Goal: Task Accomplishment & Management: Use online tool/utility

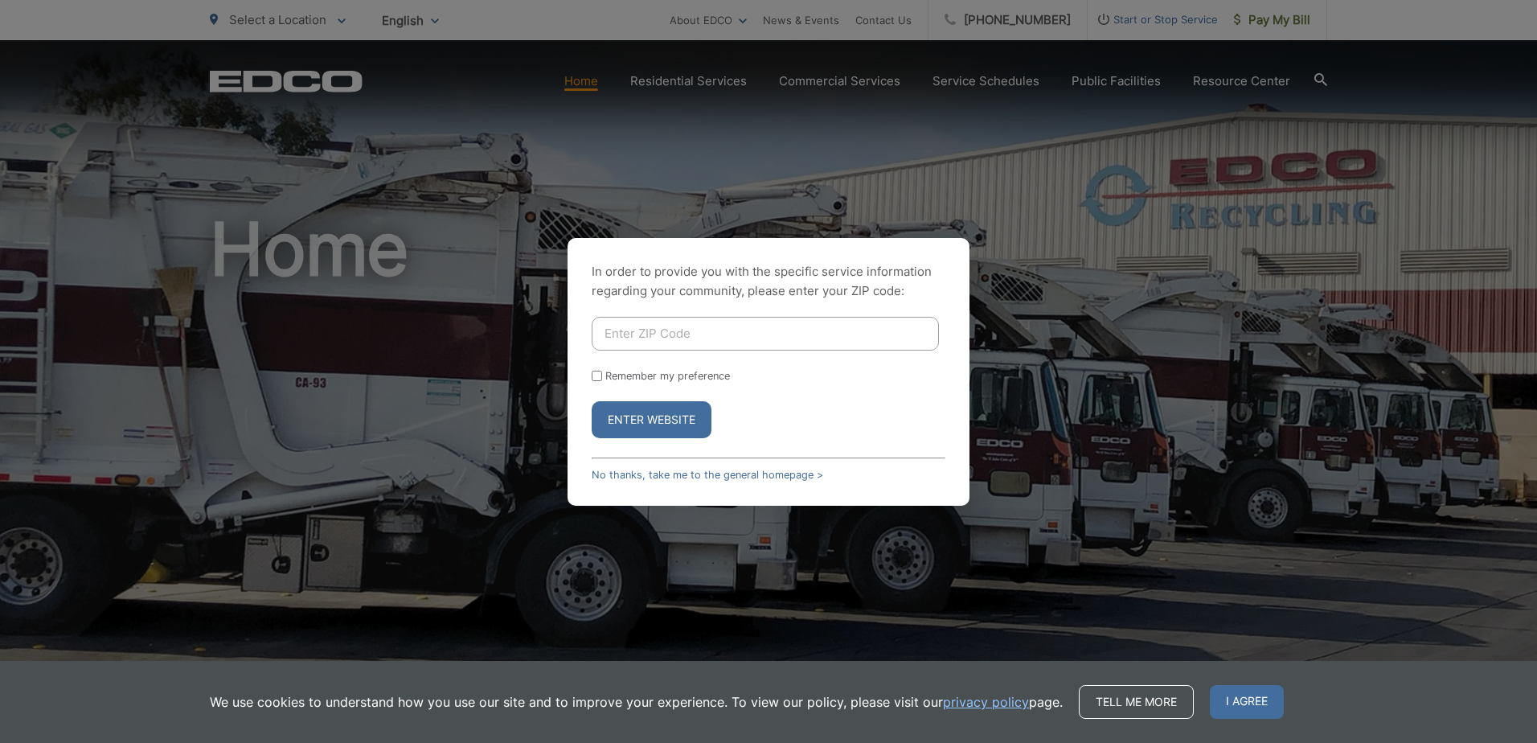
click at [677, 329] on input "Enter ZIP Code" at bounding box center [765, 334] width 347 height 34
type input "92103"
click at [634, 429] on button "Enter Website" at bounding box center [652, 419] width 120 height 37
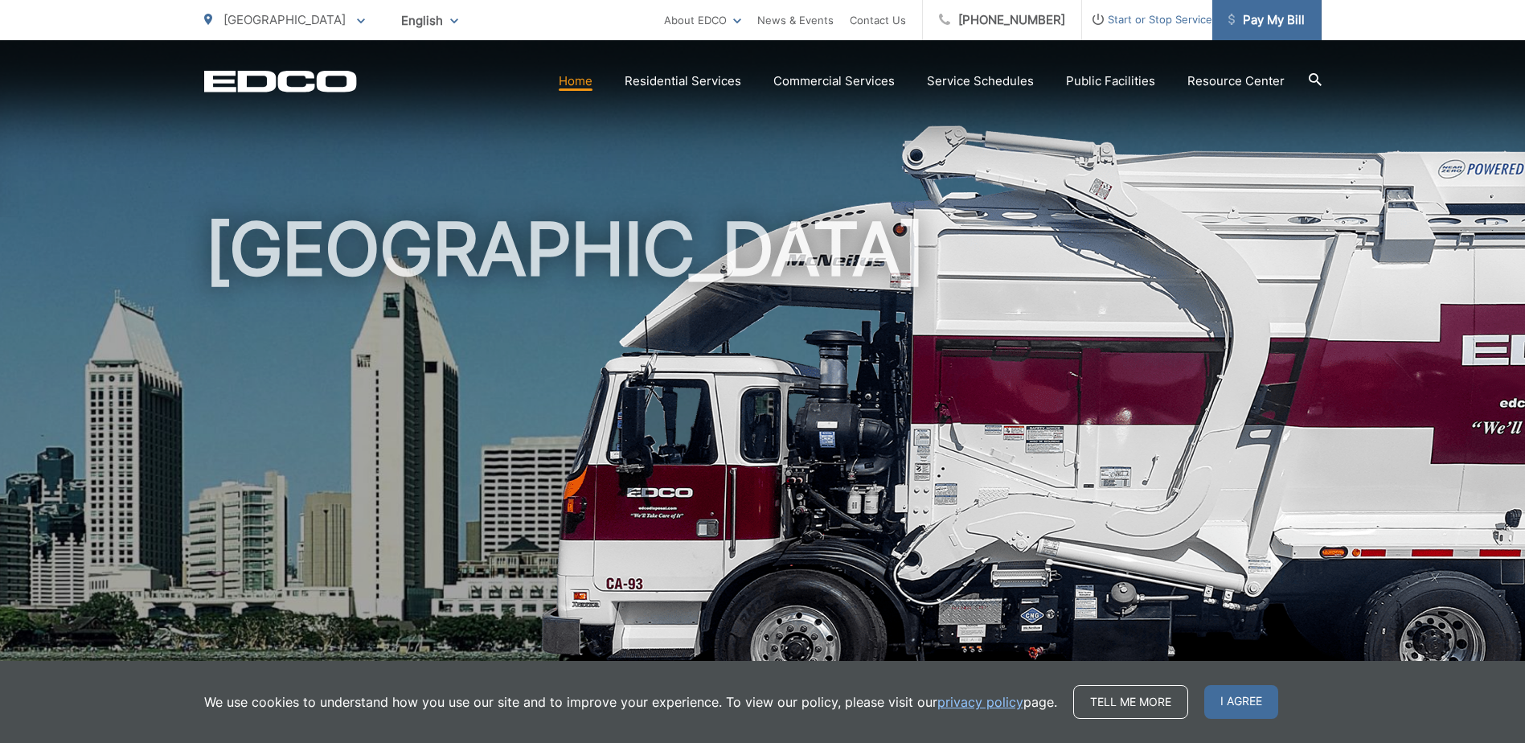
click at [1276, 19] on span "Pay My Bill" at bounding box center [1267, 19] width 76 height 19
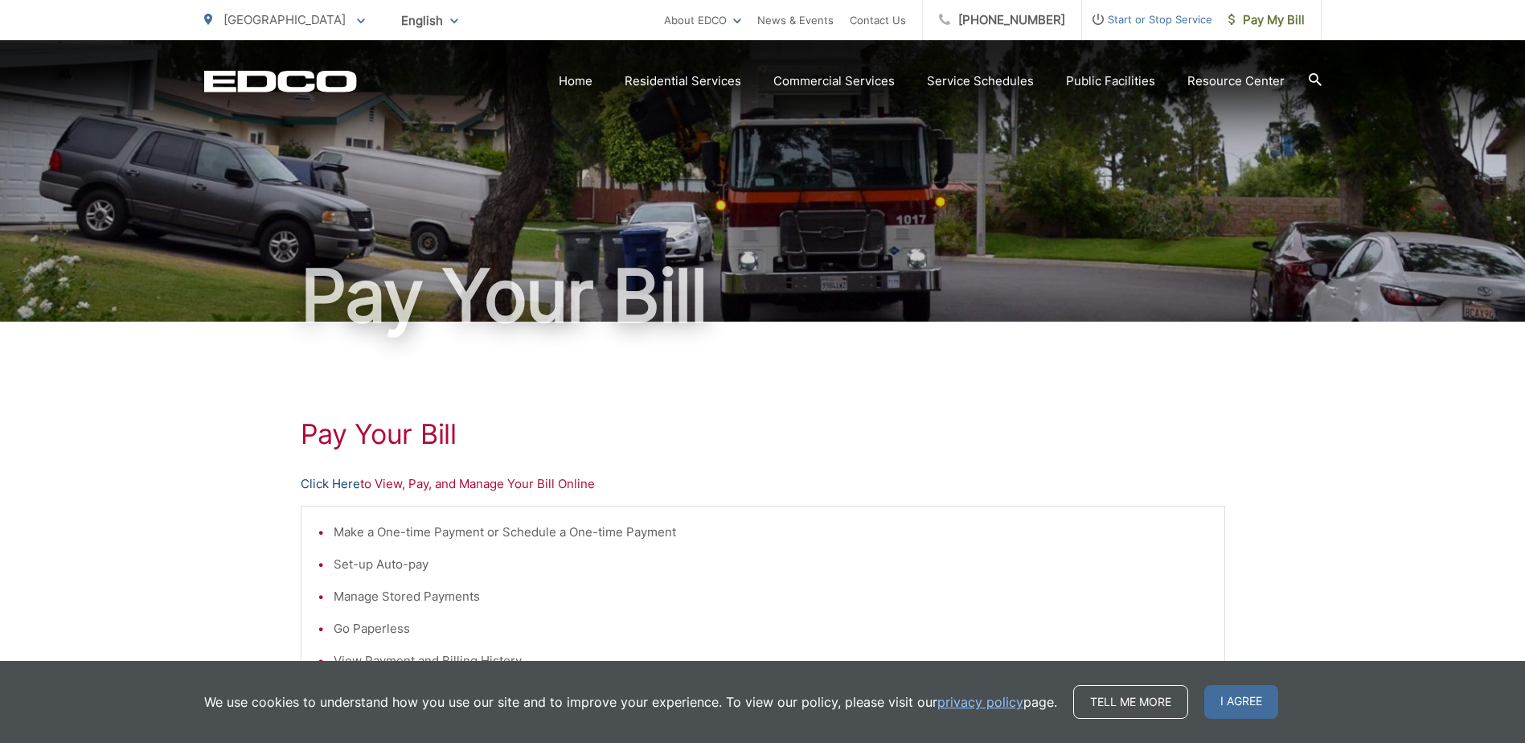
click at [317, 484] on link "Click Here" at bounding box center [331, 483] width 60 height 19
